Goal: Task Accomplishment & Management: Manage account settings

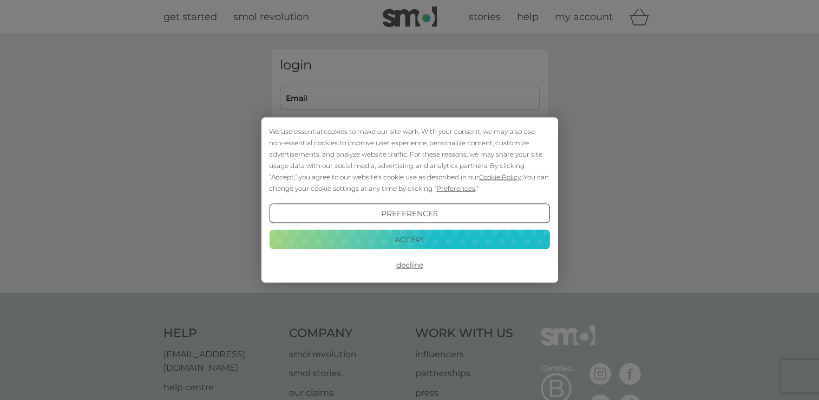
type input "[EMAIL_ADDRESS][DOMAIN_NAME]"
click at [409, 241] on button "Accept" at bounding box center [409, 238] width 280 height 19
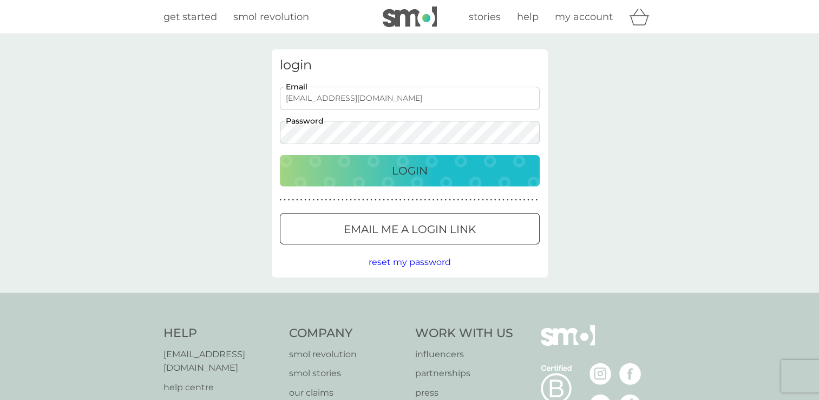
click at [405, 162] on p "Login" at bounding box center [410, 170] width 36 height 17
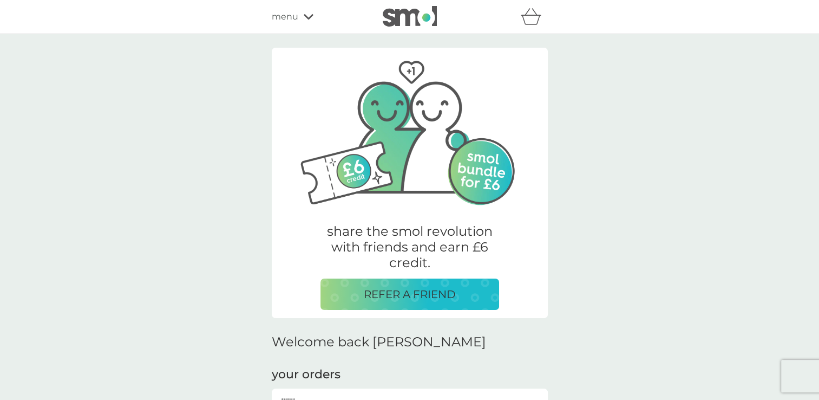
scroll to position [232, 0]
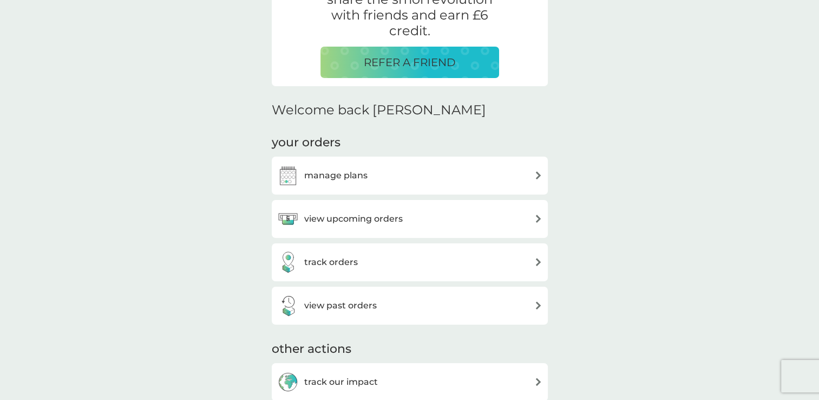
click at [334, 177] on h3 "manage plans" at bounding box center [335, 175] width 63 height 14
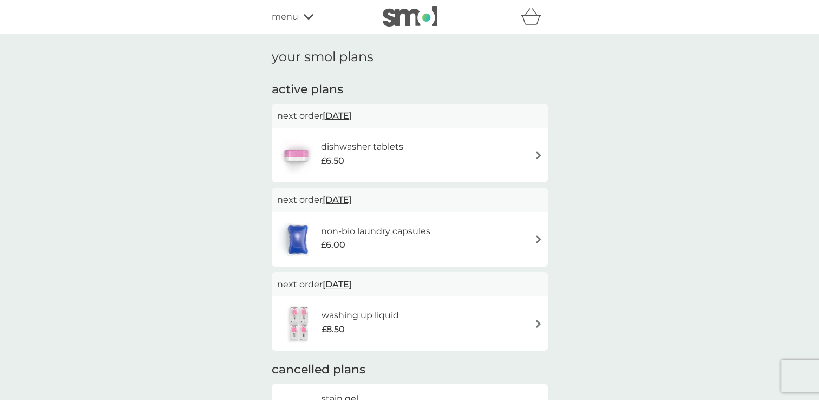
click at [346, 202] on span "25 Nov 2025" at bounding box center [337, 199] width 29 height 21
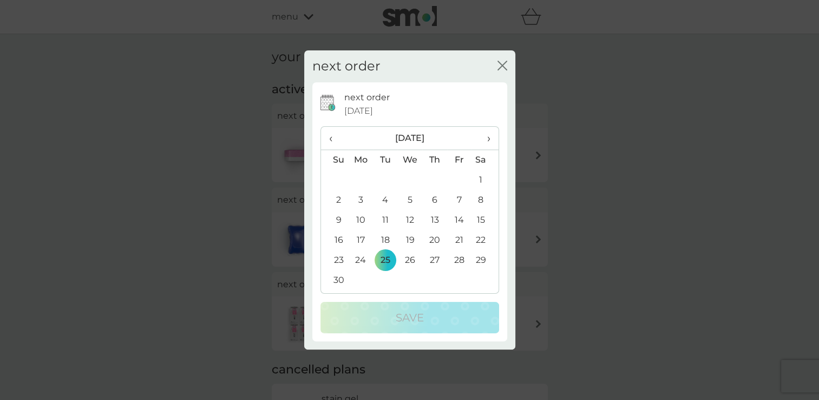
click at [328, 136] on th "‹" at bounding box center [335, 138] width 28 height 23
click at [480, 238] on td "25" at bounding box center [484, 240] width 27 height 20
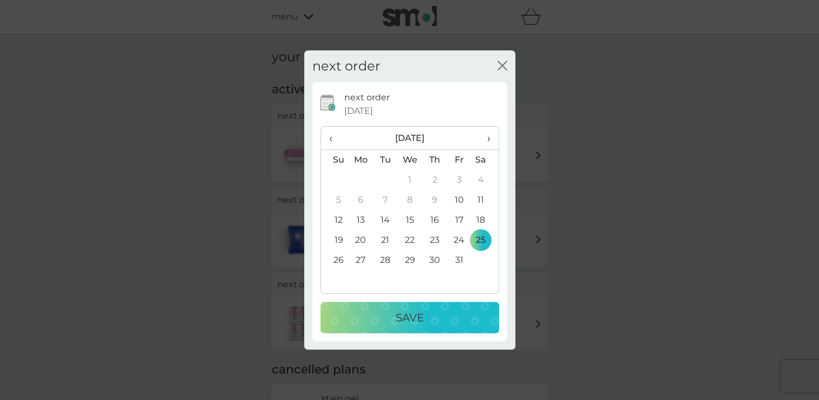
click at [414, 320] on p "Save" at bounding box center [410, 317] width 28 height 17
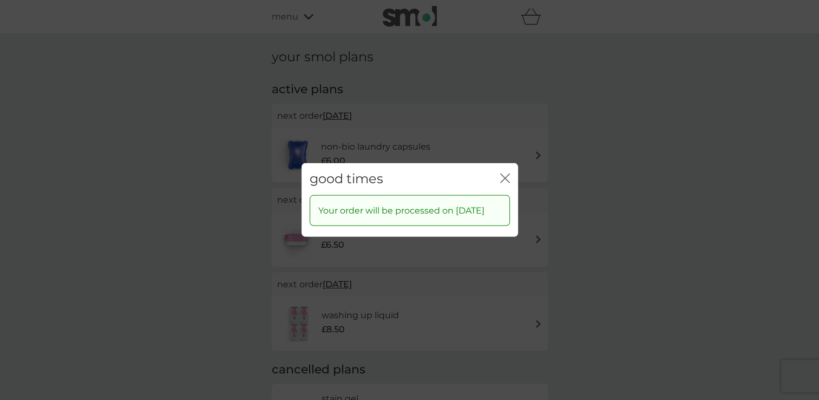
click at [505, 174] on icon "close" at bounding box center [507, 178] width 4 height 9
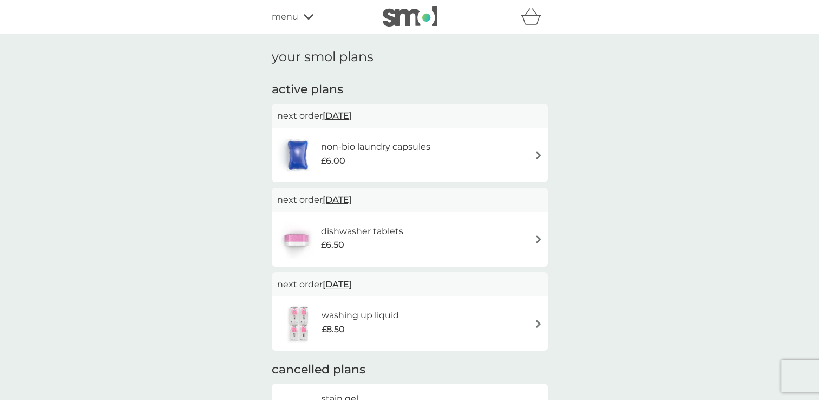
click at [534, 151] on img at bounding box center [538, 155] width 8 height 8
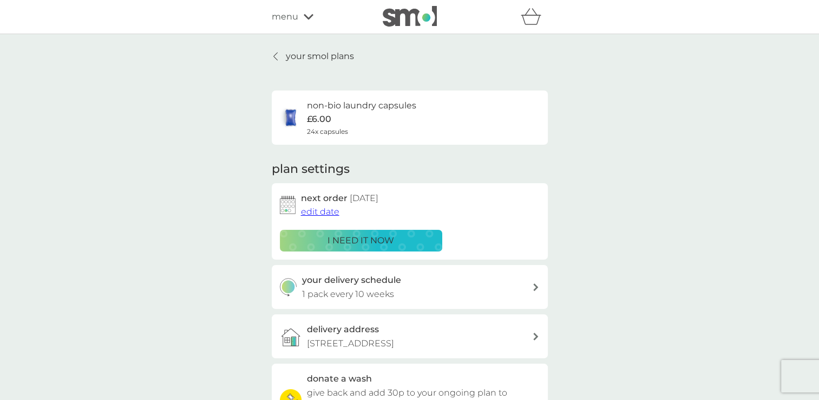
scroll to position [79, 0]
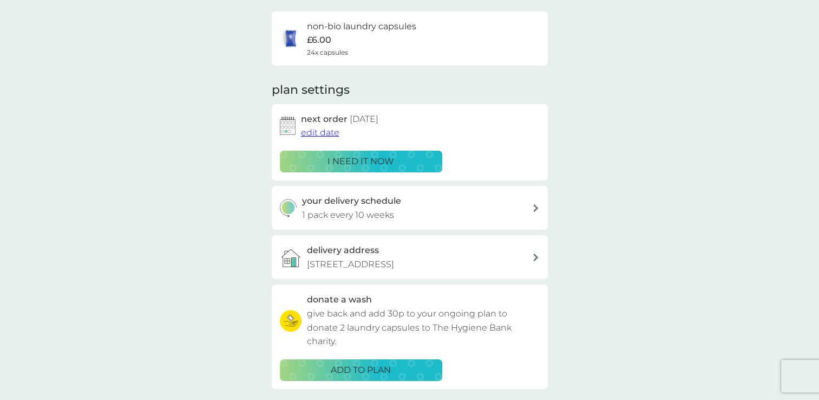
click at [540, 203] on div "your delivery schedule 1 pack every 10 weeks" at bounding box center [410, 208] width 276 height 44
select select "70"
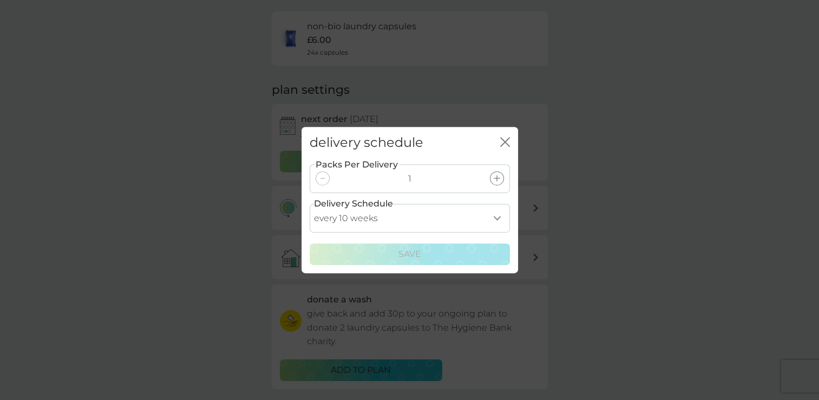
drag, startPoint x: 492, startPoint y: 177, endPoint x: 473, endPoint y: 179, distance: 19.1
click at [473, 179] on div "Packs Per Delivery 1" at bounding box center [410, 178] width 200 height 29
click at [496, 179] on icon at bounding box center [497, 178] width 6 height 6
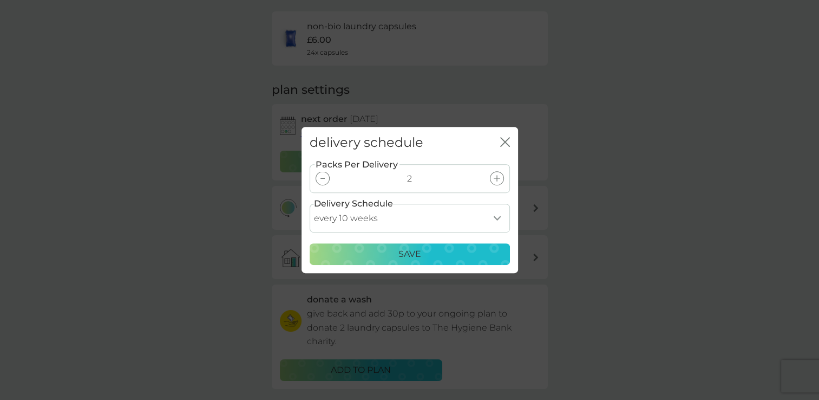
click at [496, 179] on icon at bounding box center [497, 178] width 6 height 6
click at [425, 250] on div "Save" at bounding box center [410, 254] width 186 height 14
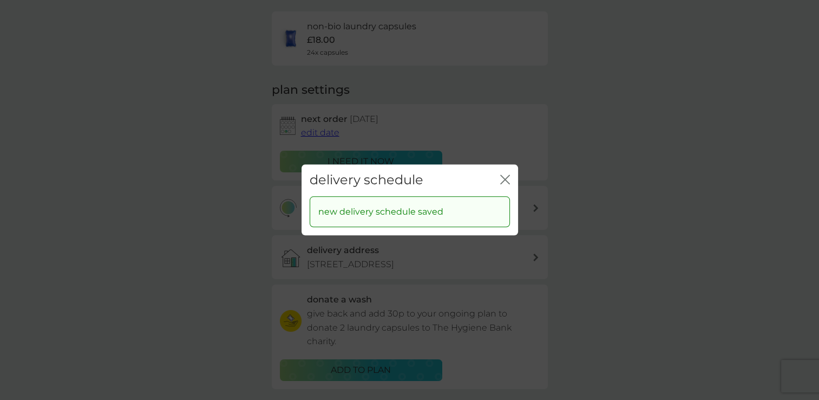
click at [502, 179] on icon "close" at bounding box center [505, 179] width 10 height 10
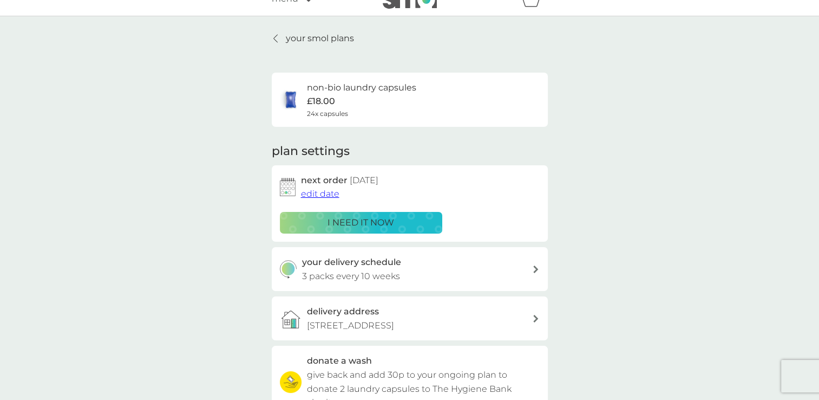
scroll to position [0, 0]
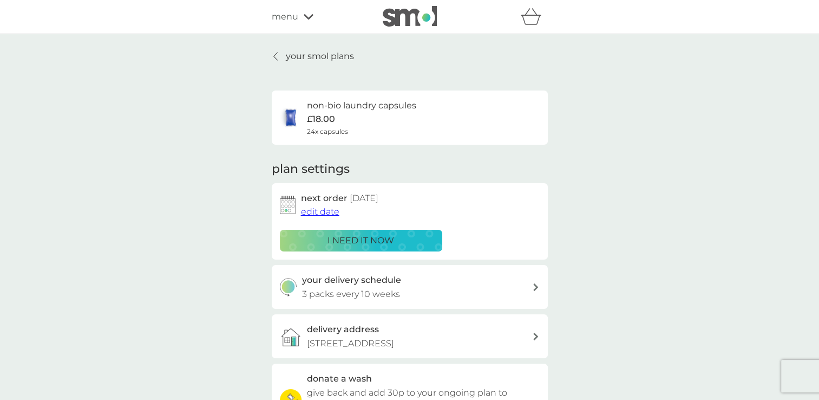
click at [301, 57] on p "your smol plans" at bounding box center [320, 56] width 68 height 14
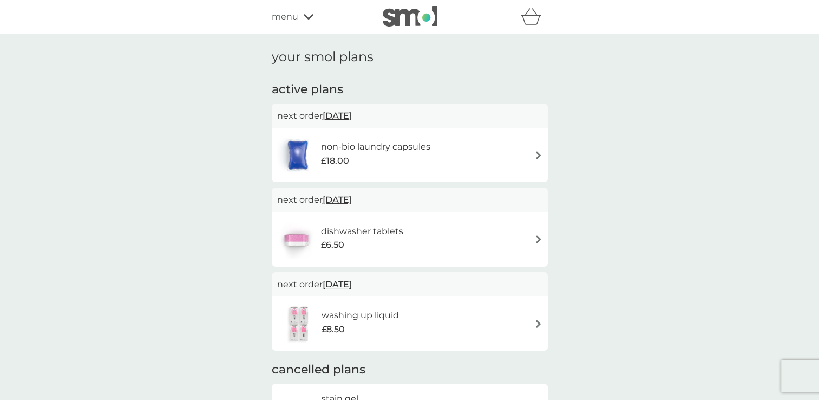
click at [535, 236] on img at bounding box center [538, 239] width 8 height 8
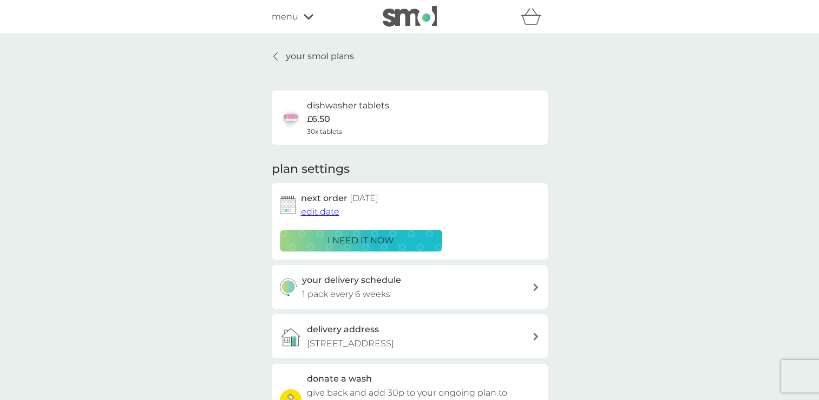
click at [532, 289] on div at bounding box center [536, 287] width 9 height 8
select select "42"
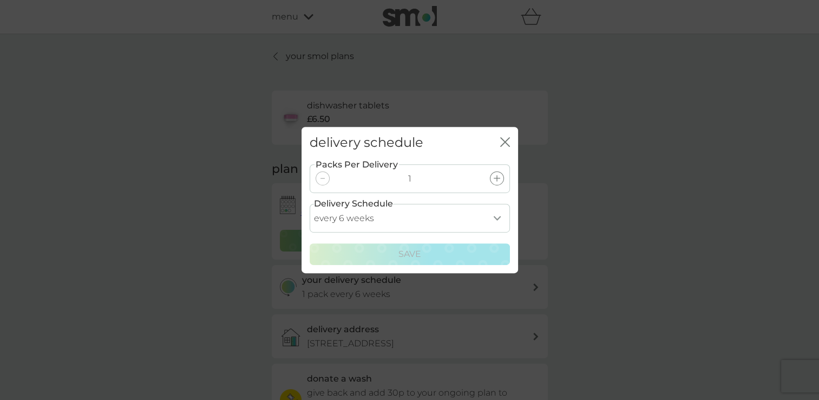
click at [506, 141] on icon "close" at bounding box center [507, 142] width 4 height 9
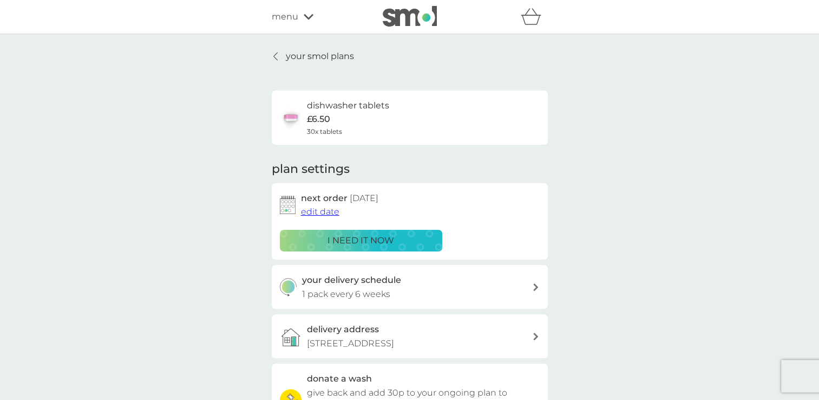
click at [269, 54] on div "your smol plans dishwasher tablets £6.50 30x tablets plan settings next order 7…" at bounding box center [410, 292] width 292 height 486
click at [278, 56] on div at bounding box center [276, 56] width 8 height 9
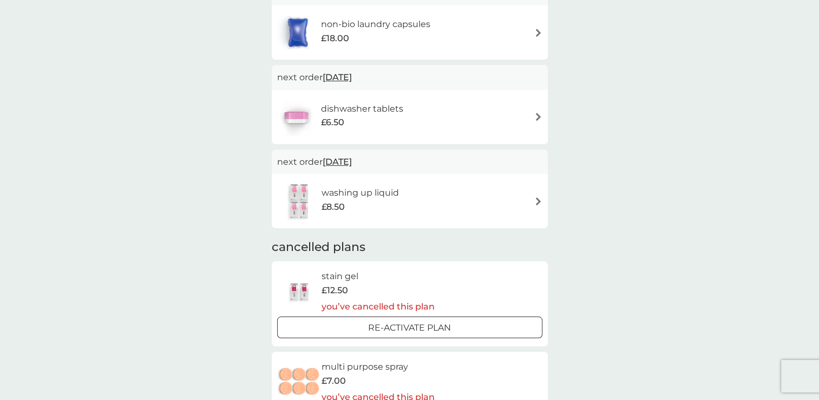
scroll to position [121, 0]
click at [535, 202] on img at bounding box center [538, 202] width 8 height 8
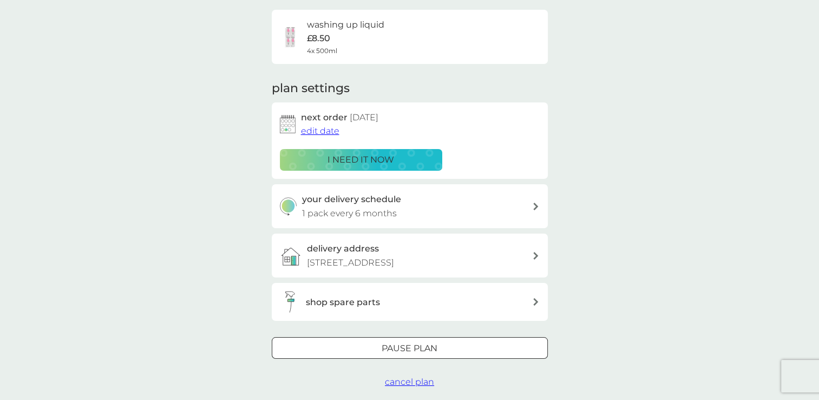
scroll to position [81, 0]
click at [451, 343] on div "Pause plan" at bounding box center [409, 348] width 275 height 14
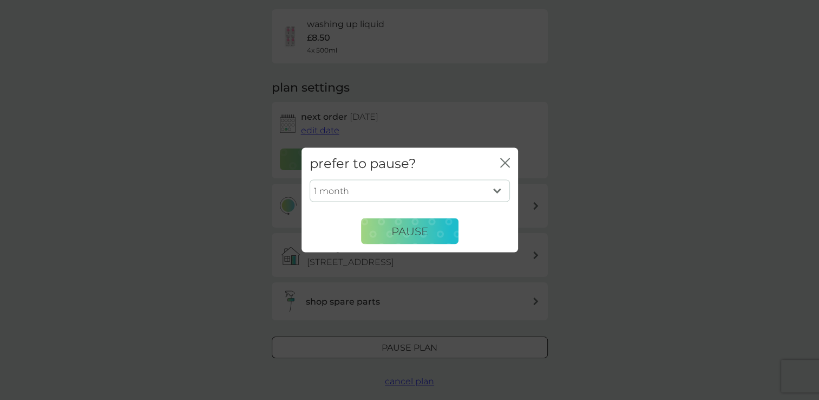
click at [499, 188] on select "1 month 2 months 3 months 4 months 5 months 6 months" at bounding box center [410, 190] width 200 height 23
select select "6"
click at [310, 179] on select "1 month 2 months 3 months 4 months 5 months 6 months" at bounding box center [410, 190] width 200 height 23
click at [405, 233] on span "Pause" at bounding box center [409, 230] width 37 height 13
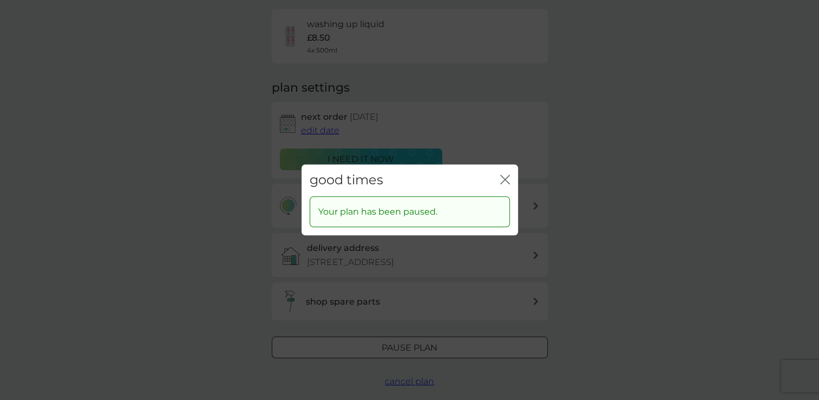
click at [506, 177] on icon "close" at bounding box center [505, 179] width 10 height 10
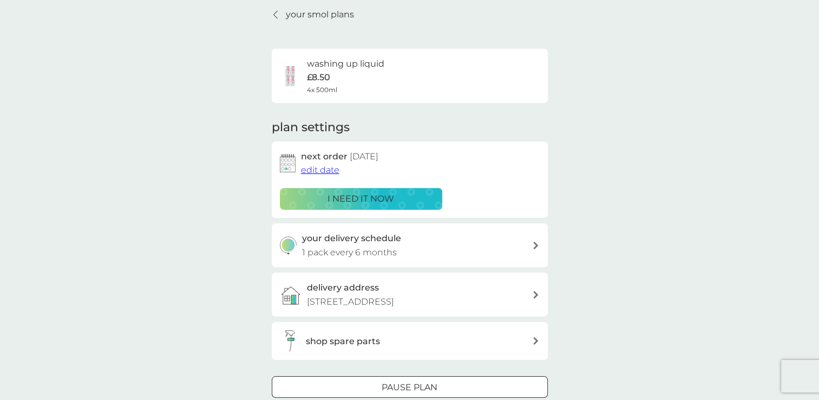
scroll to position [0, 0]
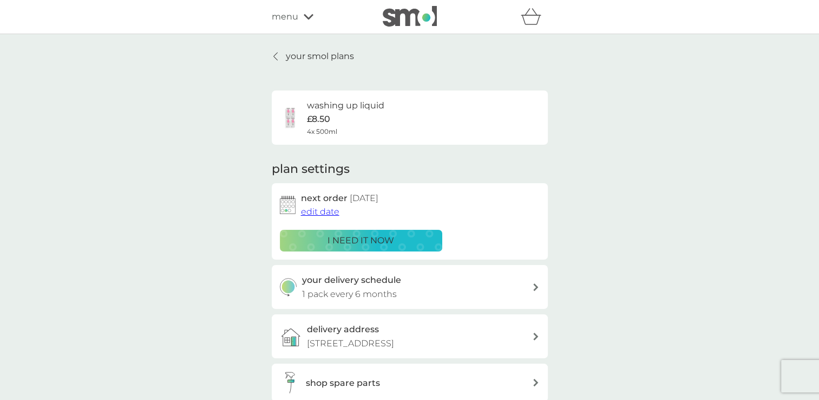
click at [279, 57] on div at bounding box center [276, 56] width 8 height 9
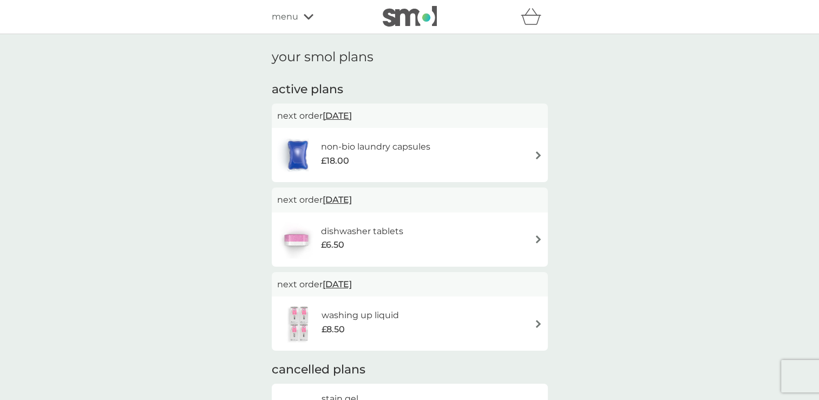
click at [291, 15] on span "menu" at bounding box center [285, 17] width 27 height 14
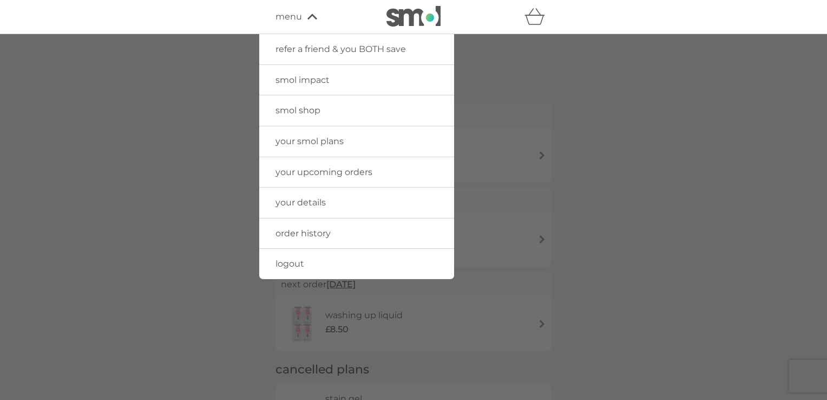
click at [304, 107] on span "smol shop" at bounding box center [298, 110] width 45 height 10
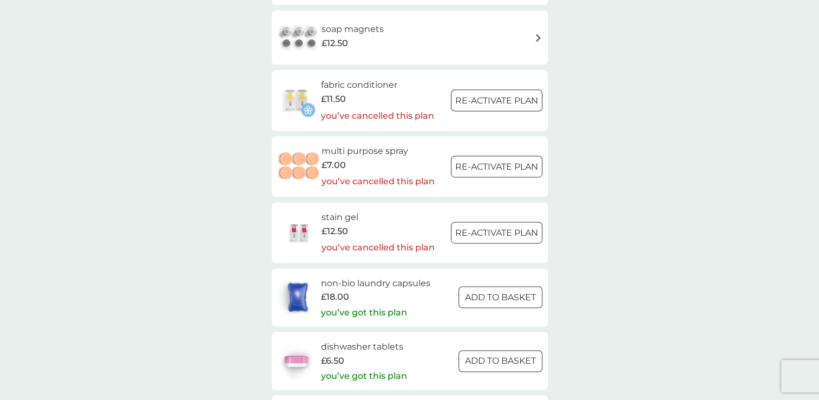
scroll to position [1323, 0]
